Goal: Task Accomplishment & Management: Use online tool/utility

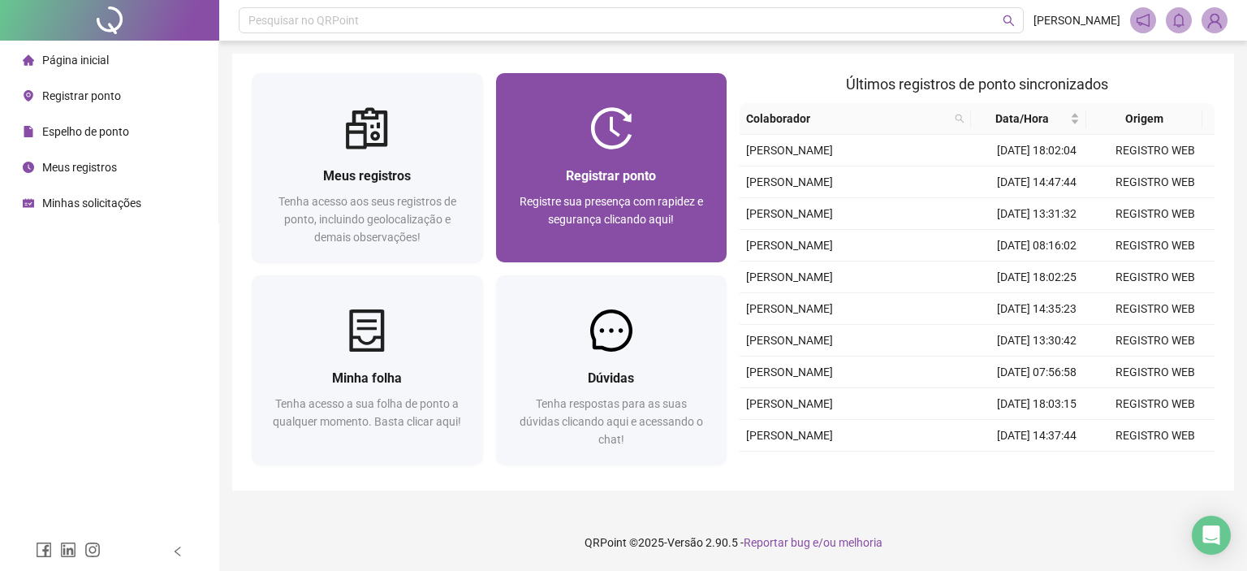
drag, startPoint x: 0, startPoint y: 0, endPoint x: 606, endPoint y: 249, distance: 655.0
click at [606, 249] on div "Registrar ponto Registre sua presença com rapidez e segurança clicando aqui!" at bounding box center [611, 205] width 231 height 113
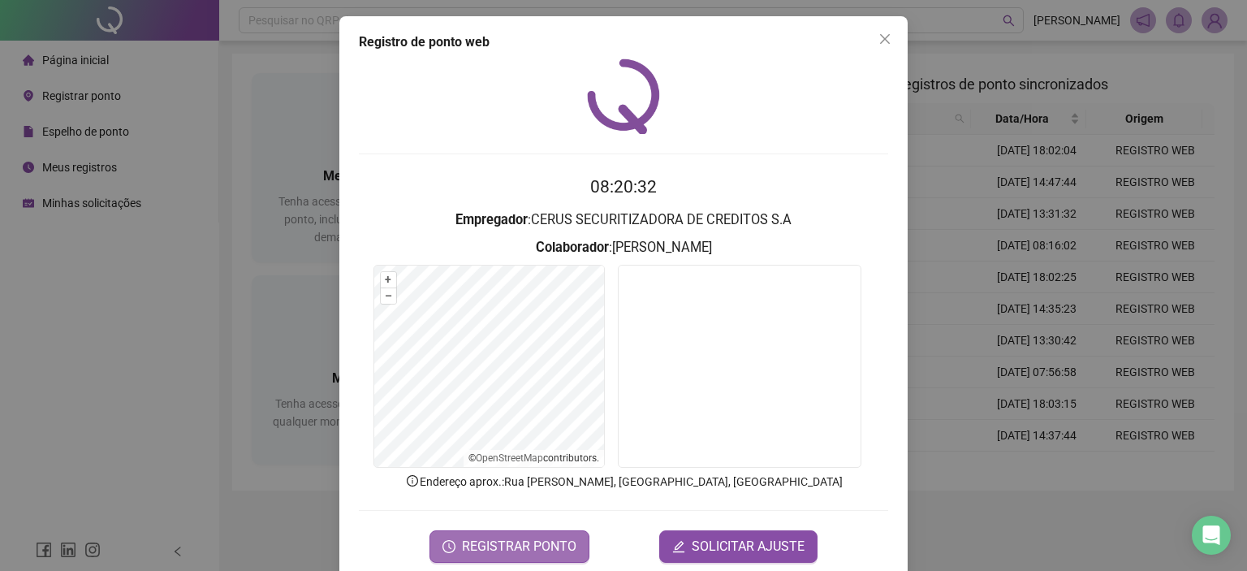
click at [503, 533] on button "REGISTRAR PONTO" at bounding box center [510, 546] width 160 height 32
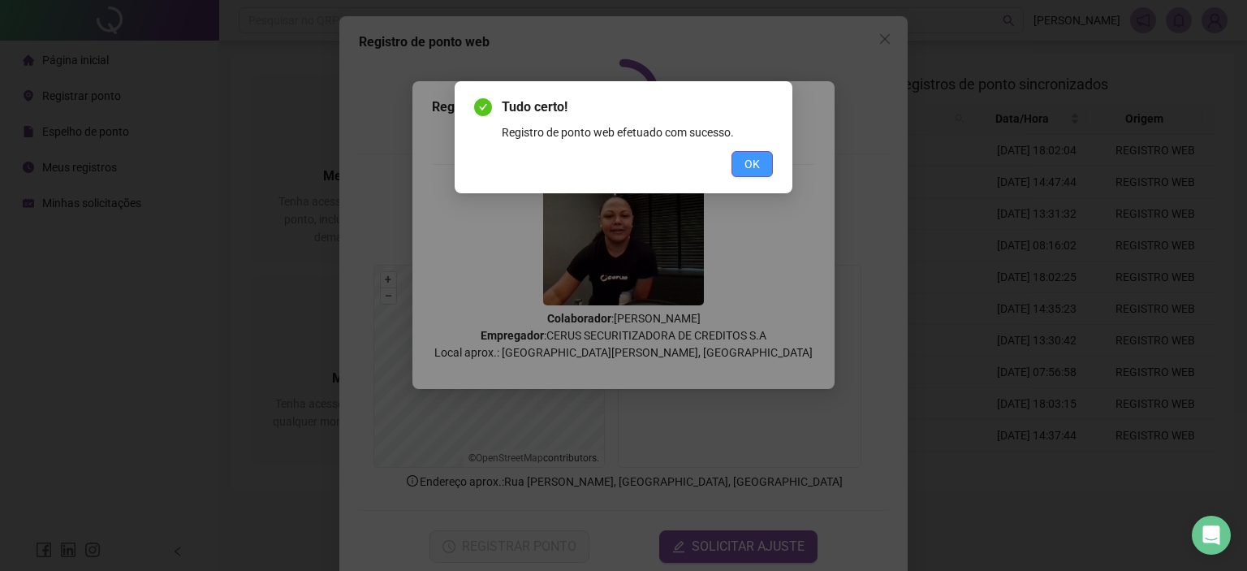
click at [763, 166] on button "OK" at bounding box center [752, 164] width 41 height 26
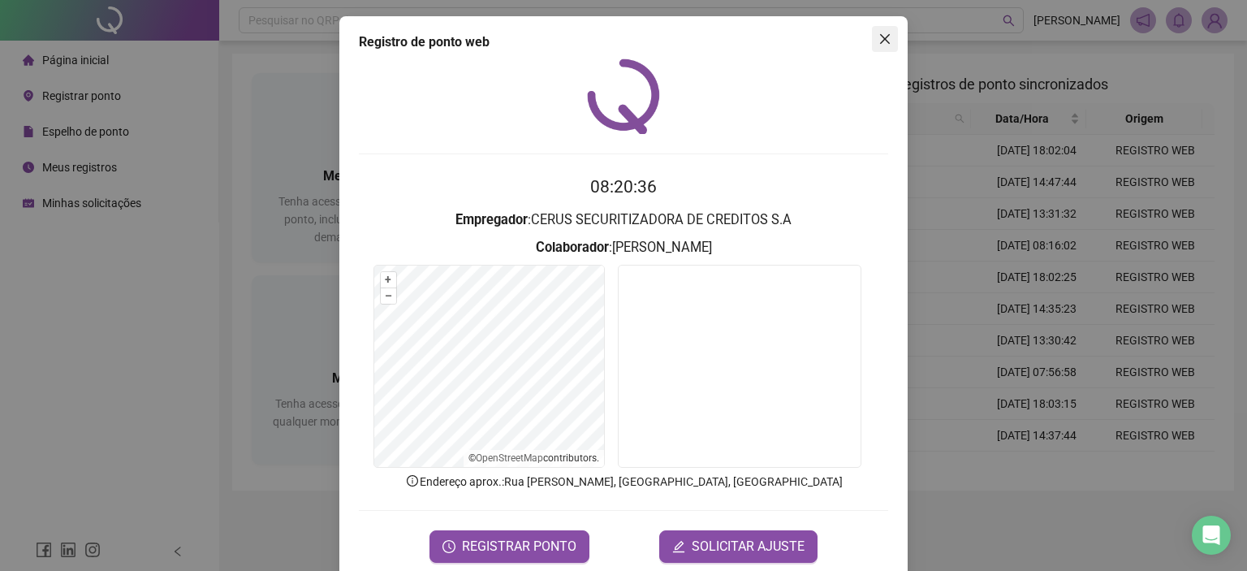
click at [888, 37] on span "Close" at bounding box center [885, 38] width 26 height 13
